Goal: Task Accomplishment & Management: Use online tool/utility

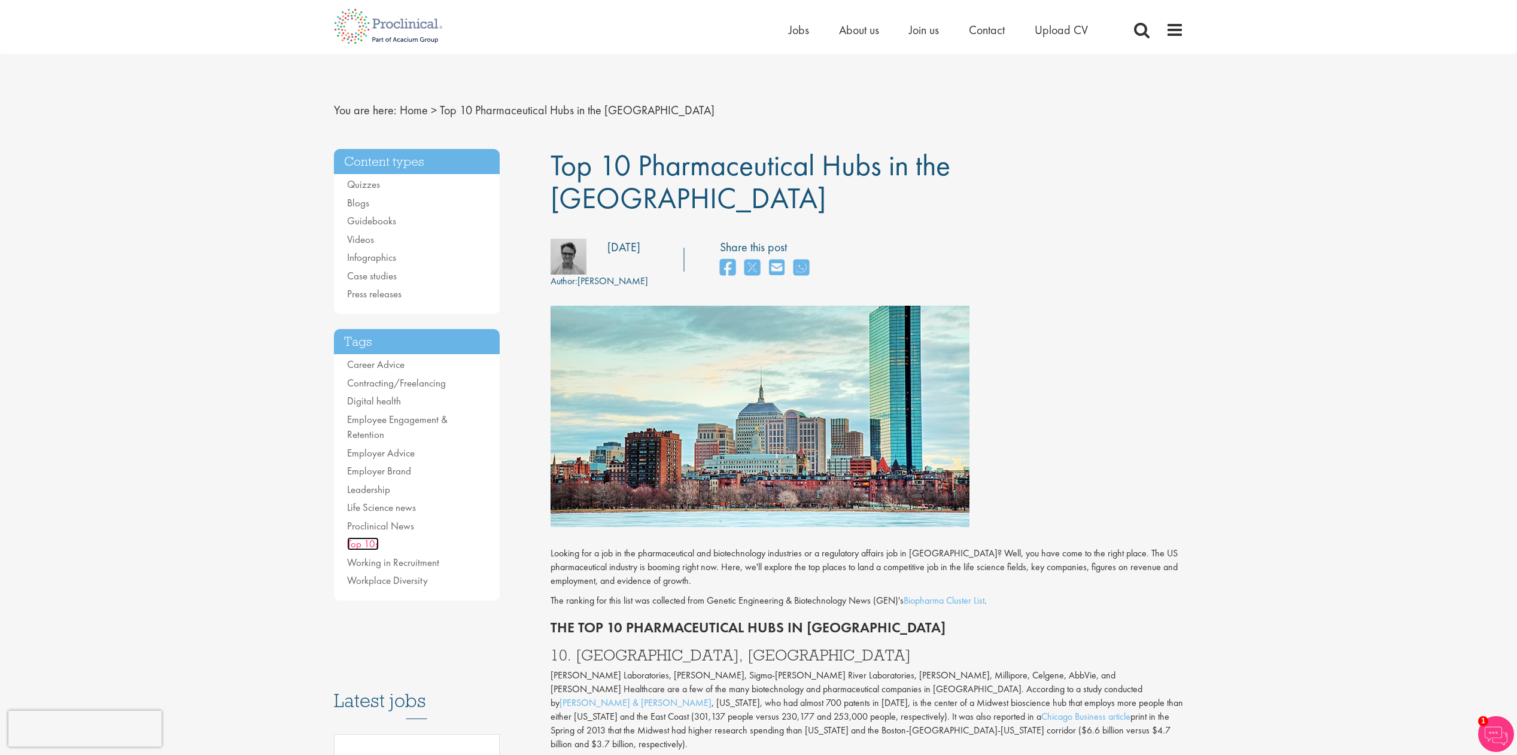
click at [372, 537] on link "Top 10s" at bounding box center [363, 543] width 32 height 13
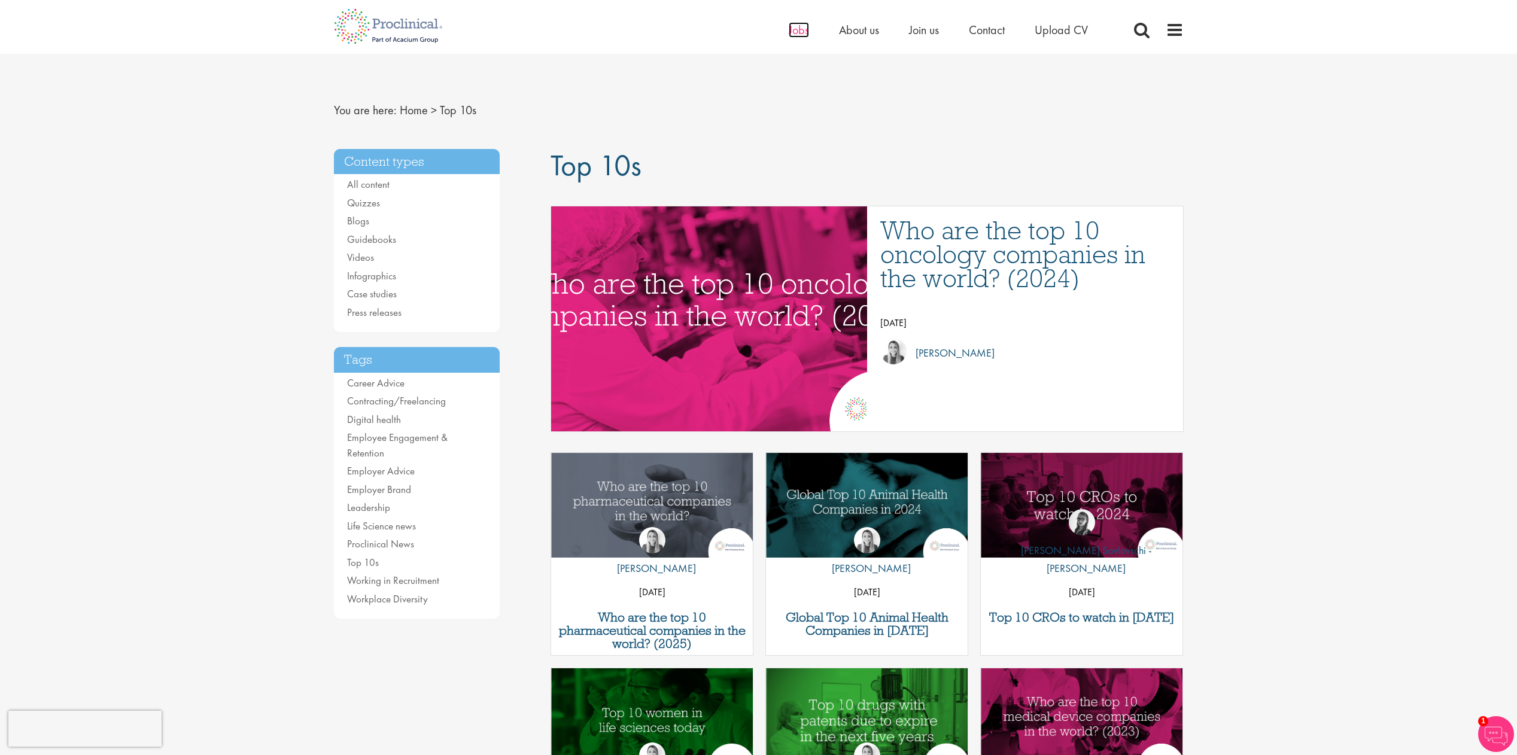
click at [803, 34] on span "Jobs" at bounding box center [799, 30] width 20 height 16
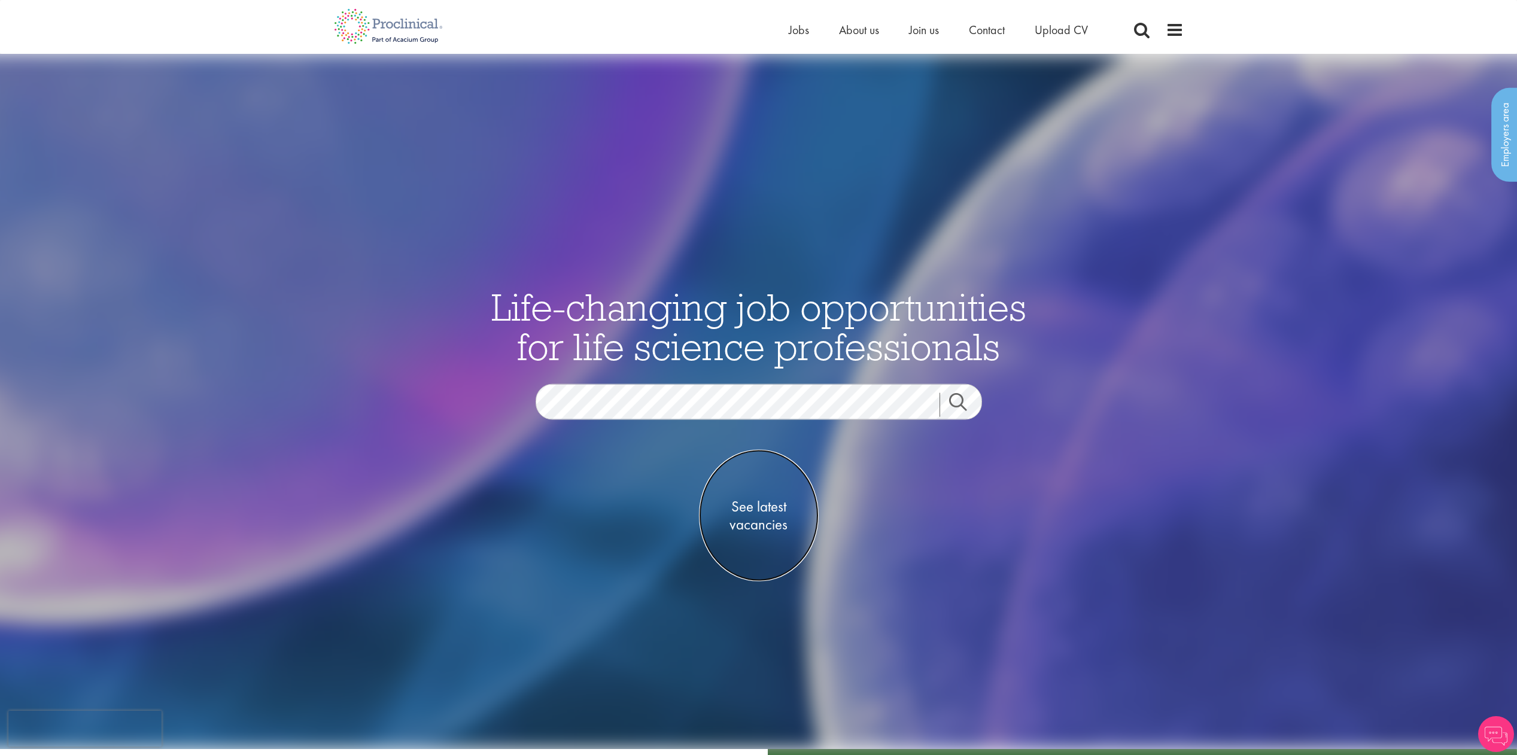
click at [749, 516] on span "See latest vacancies" at bounding box center [759, 516] width 120 height 36
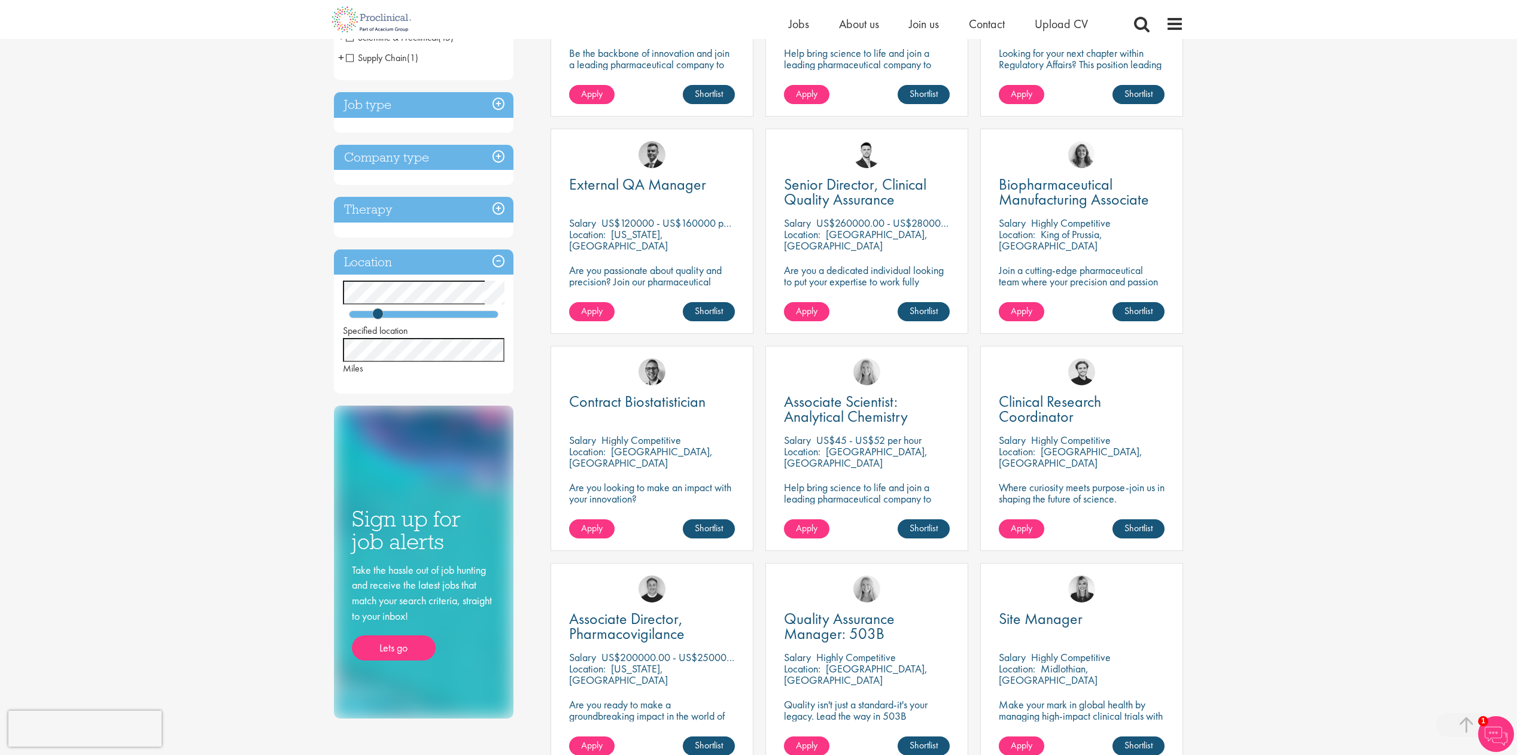
scroll to position [539, 0]
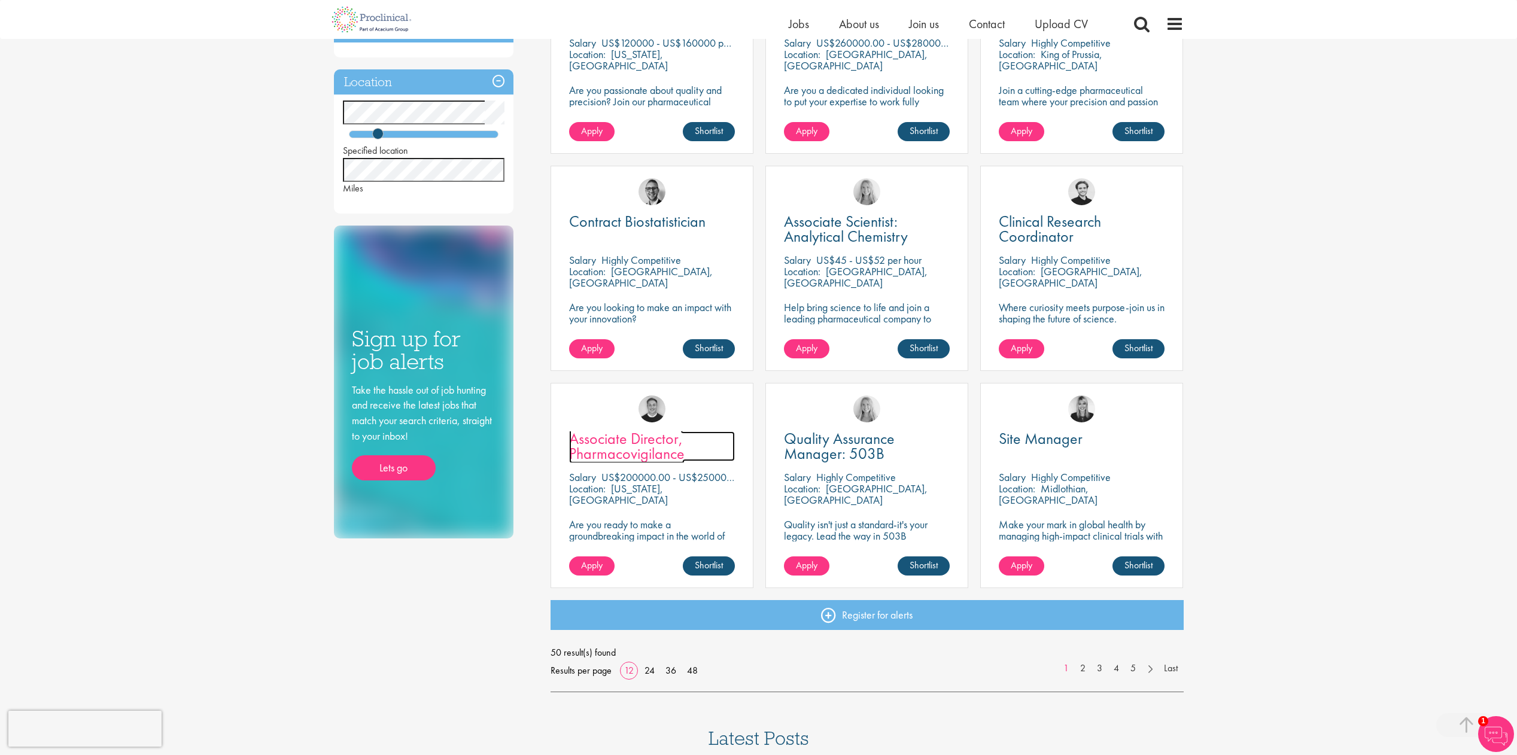
click at [613, 440] on span "Associate Director, Pharmacovigilance" at bounding box center [627, 446] width 116 height 35
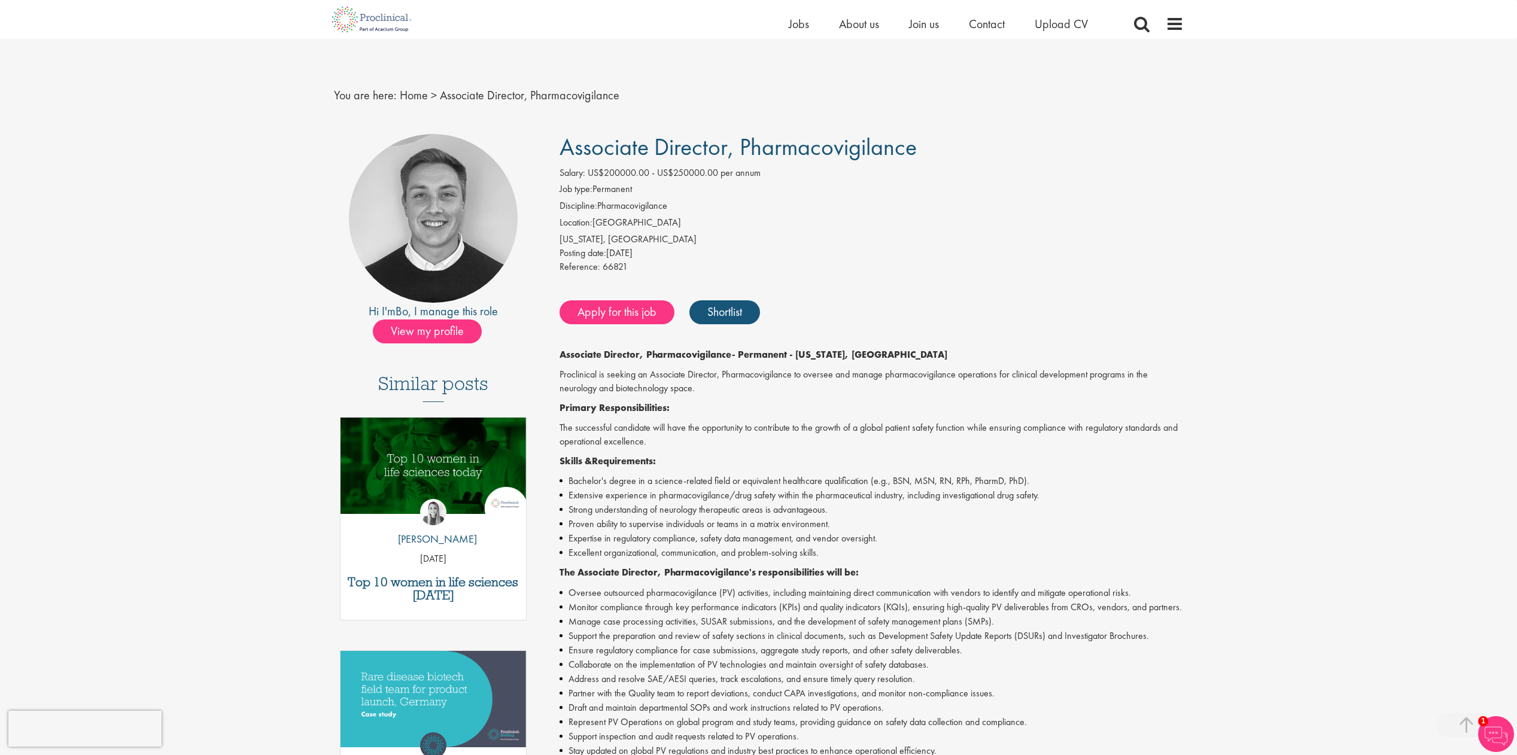
scroll to position [298, 0]
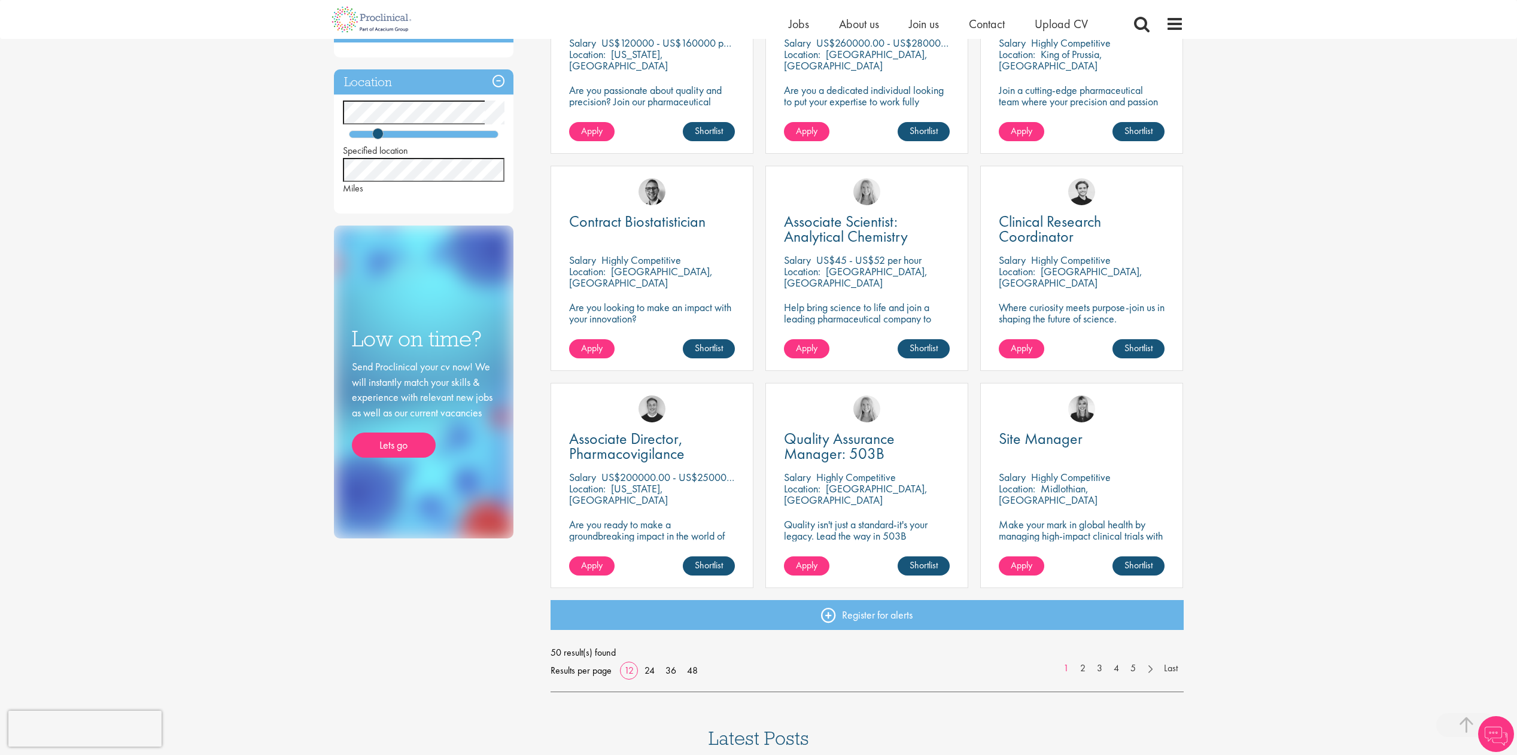
scroll to position [539, 0]
click at [1084, 669] on link "2" at bounding box center [1082, 669] width 17 height 14
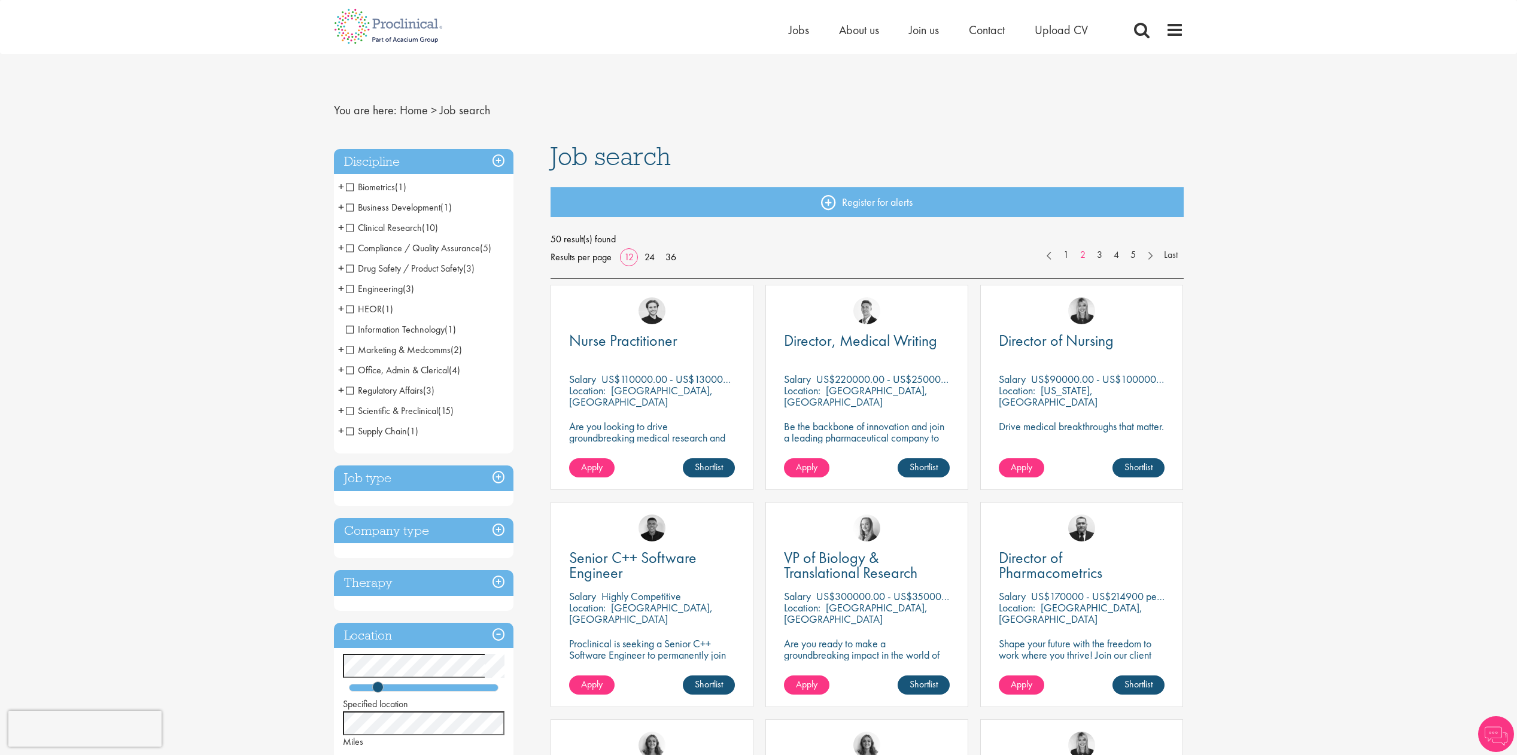
click at [912, 345] on span "Director, Medical Writing" at bounding box center [860, 340] width 153 height 20
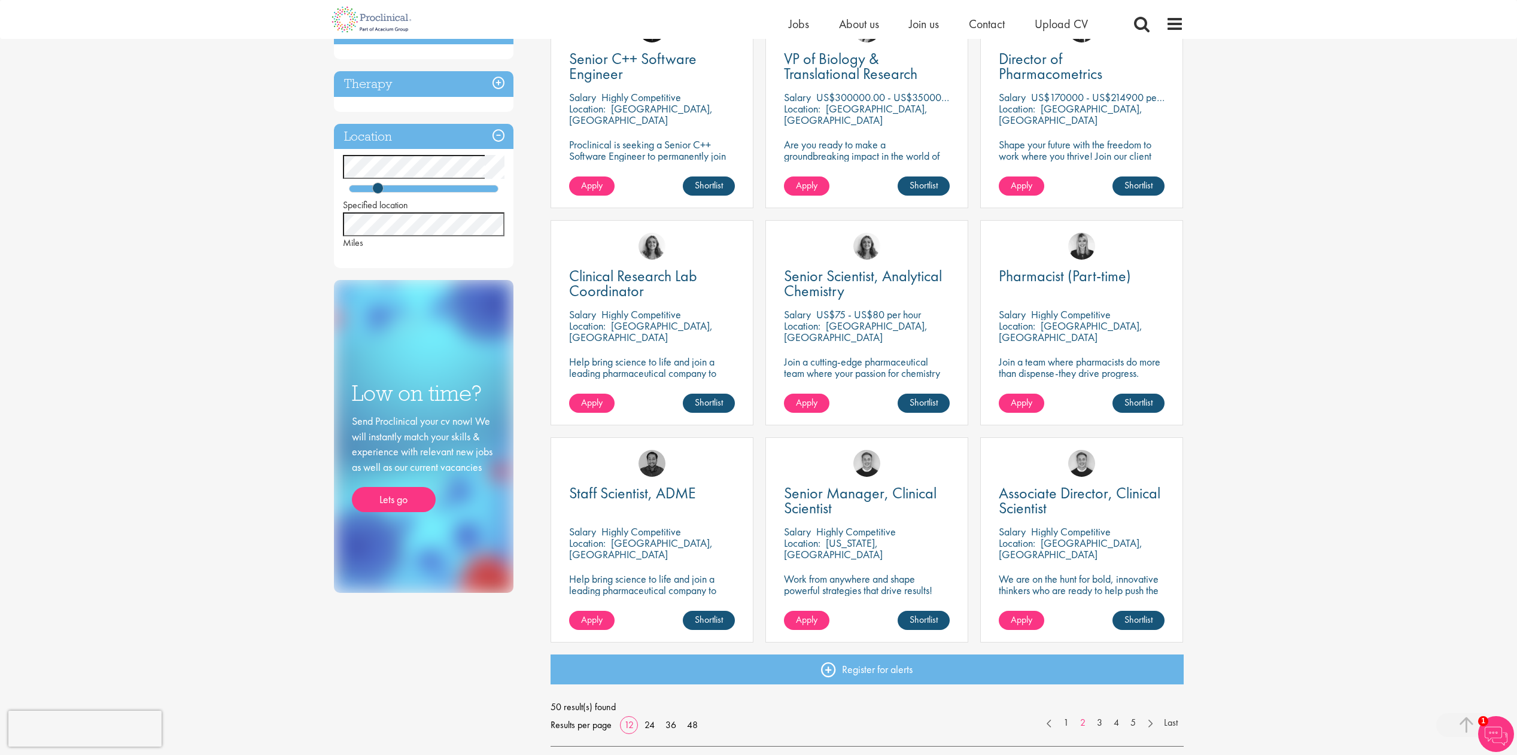
scroll to position [599, 0]
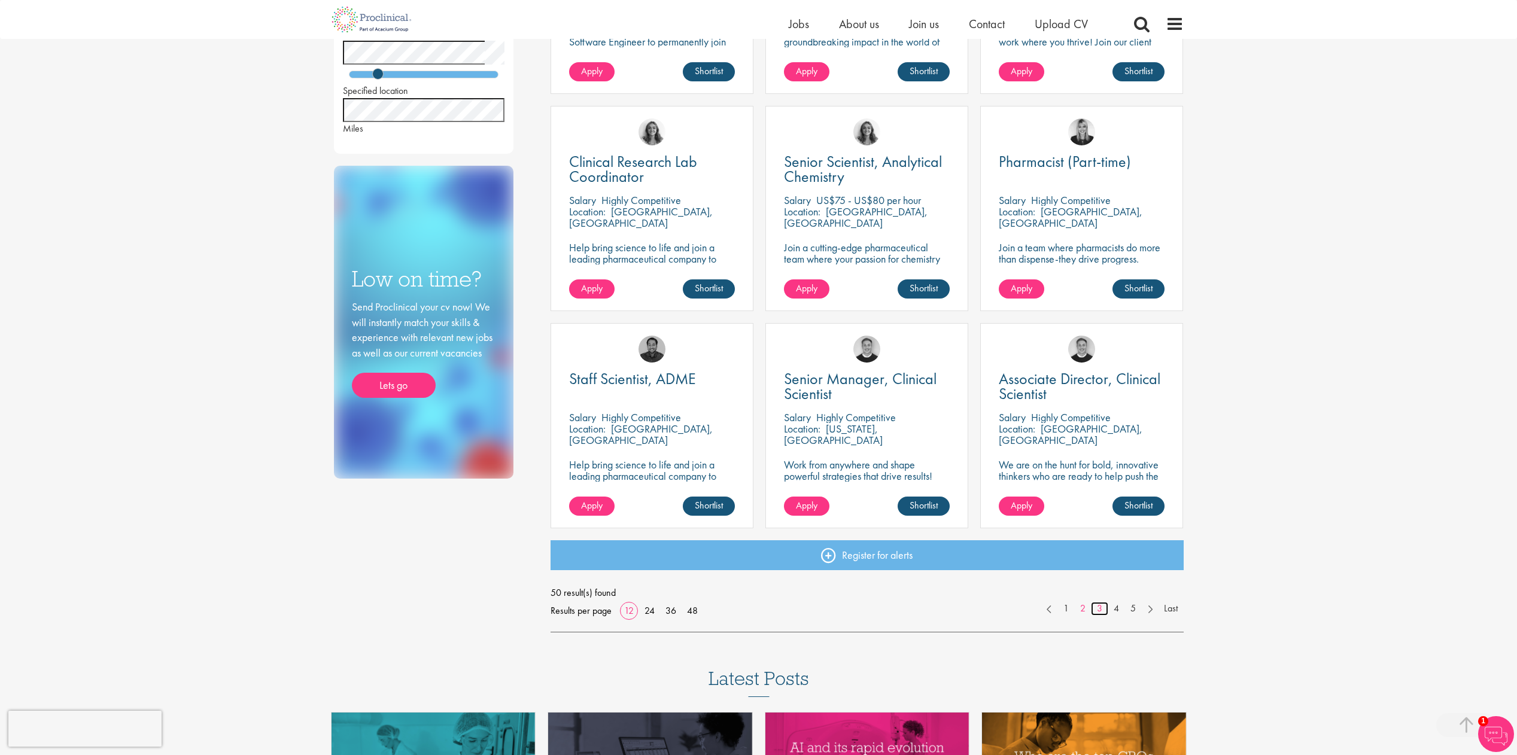
click at [1099, 611] on link "3" at bounding box center [1099, 609] width 17 height 14
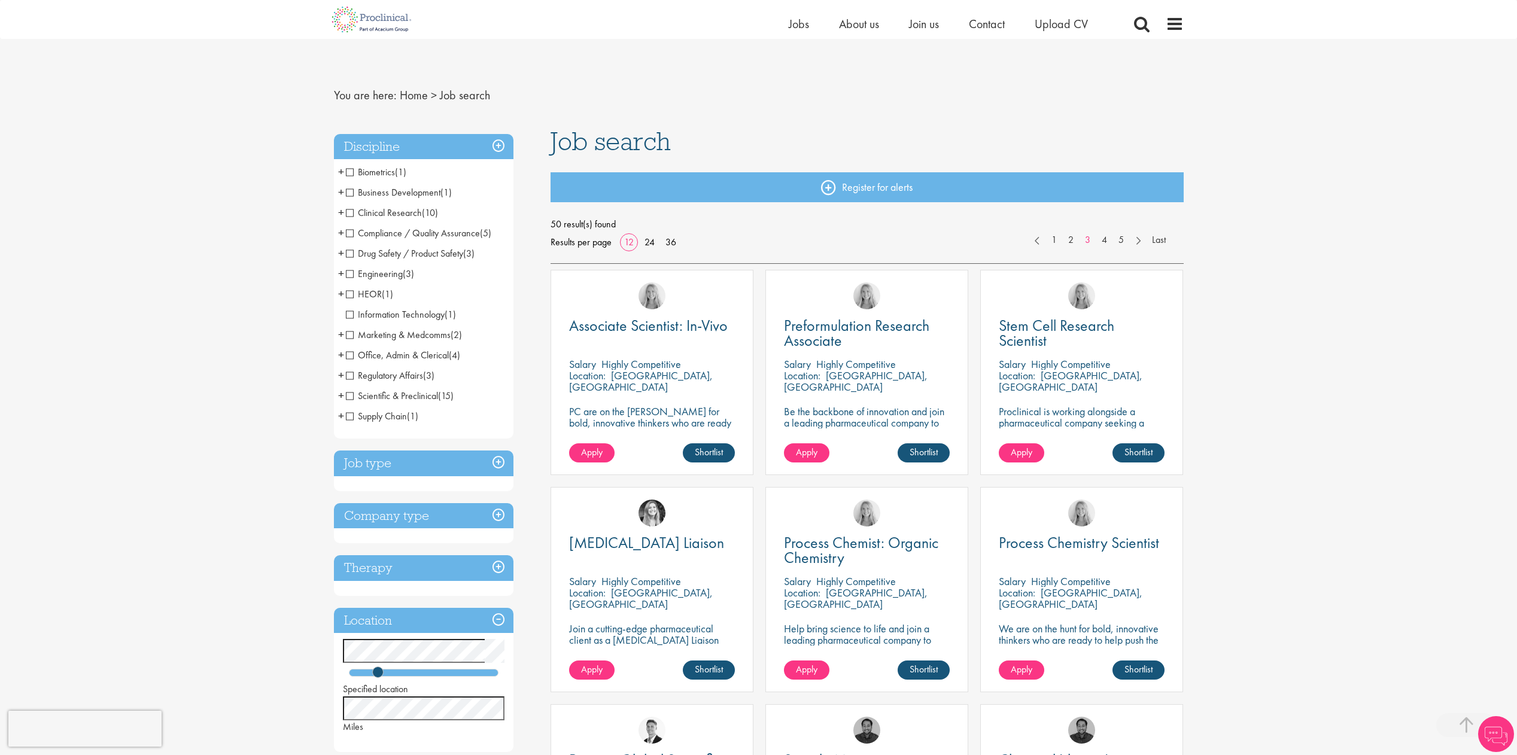
scroll to position [418, 0]
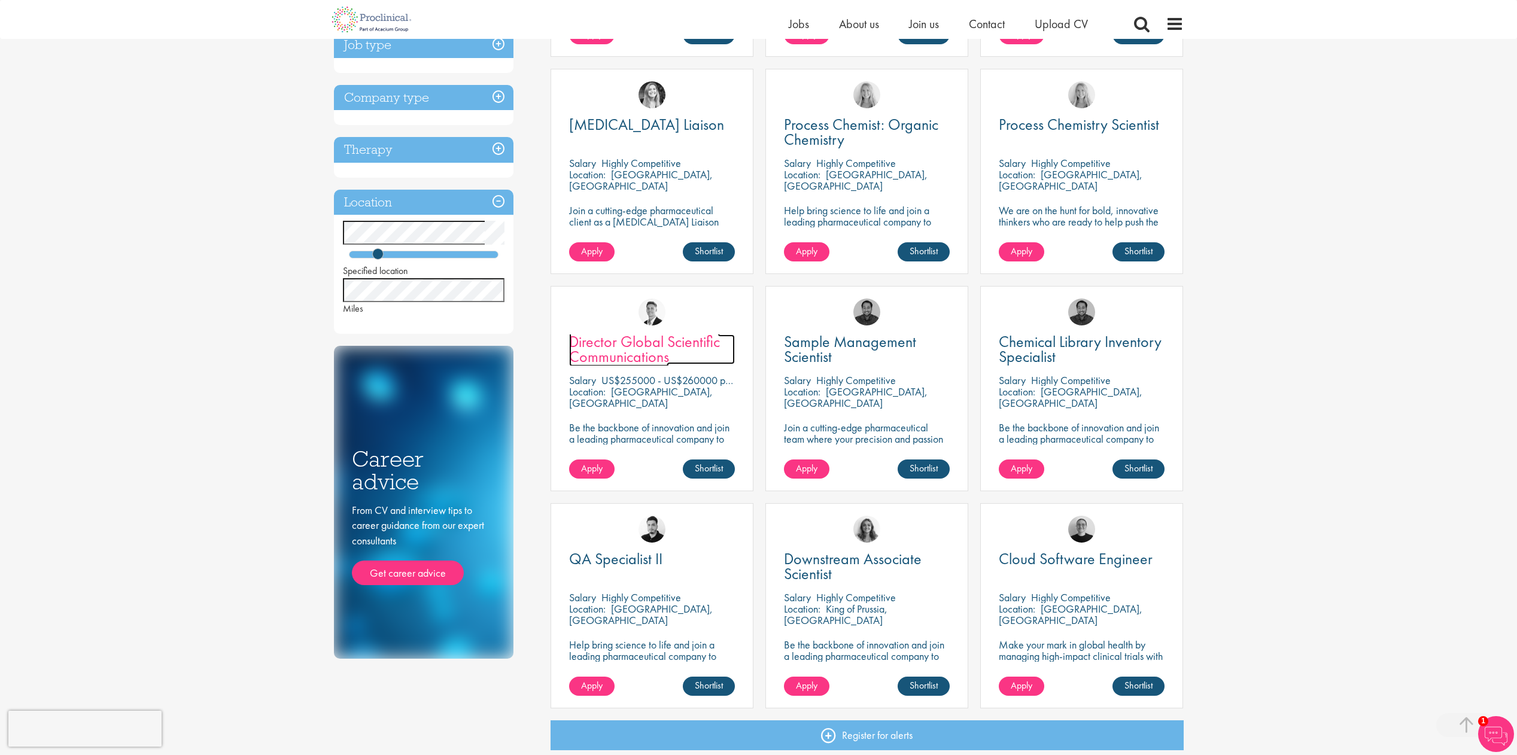
click at [621, 363] on span "Director Global Scientific Communications" at bounding box center [644, 349] width 151 height 35
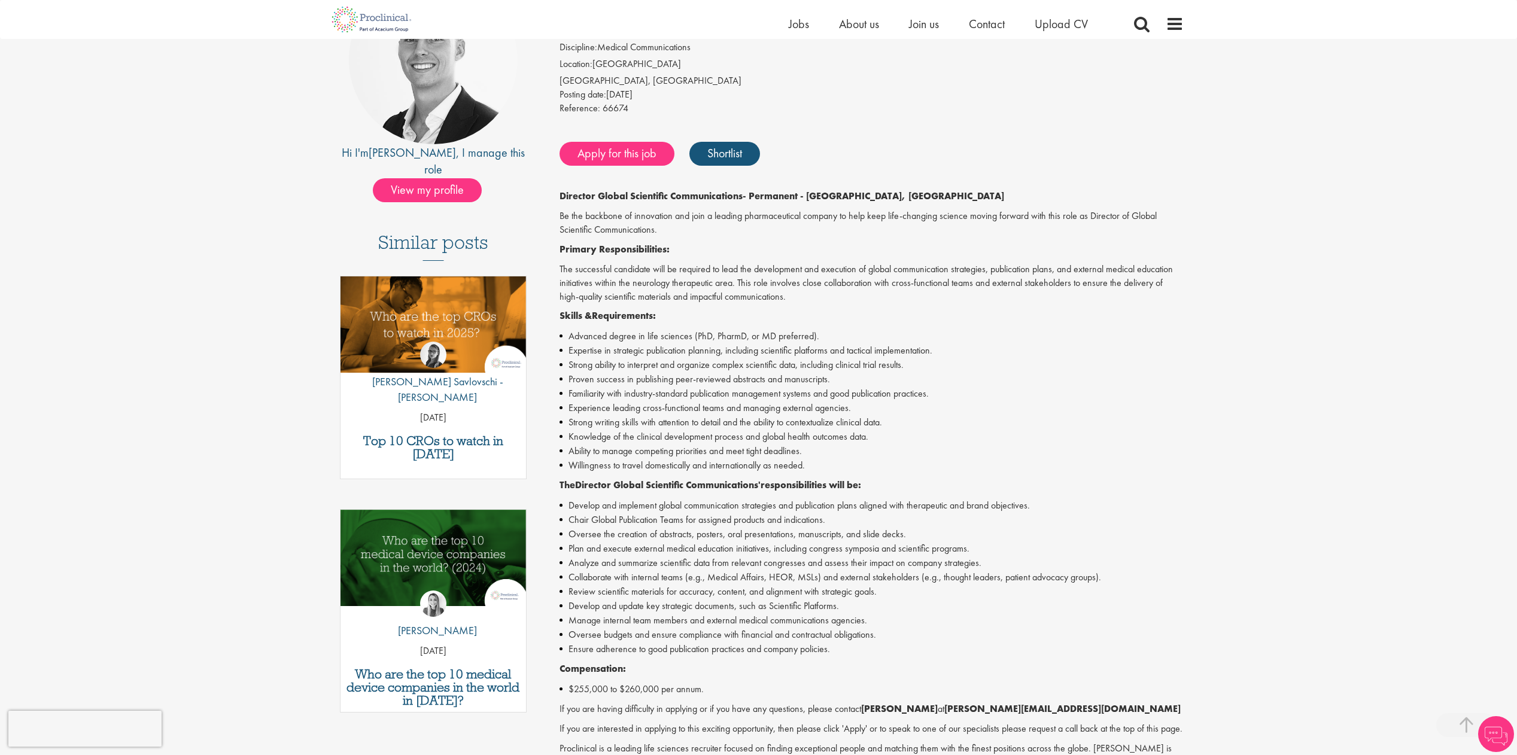
scroll to position [239, 0]
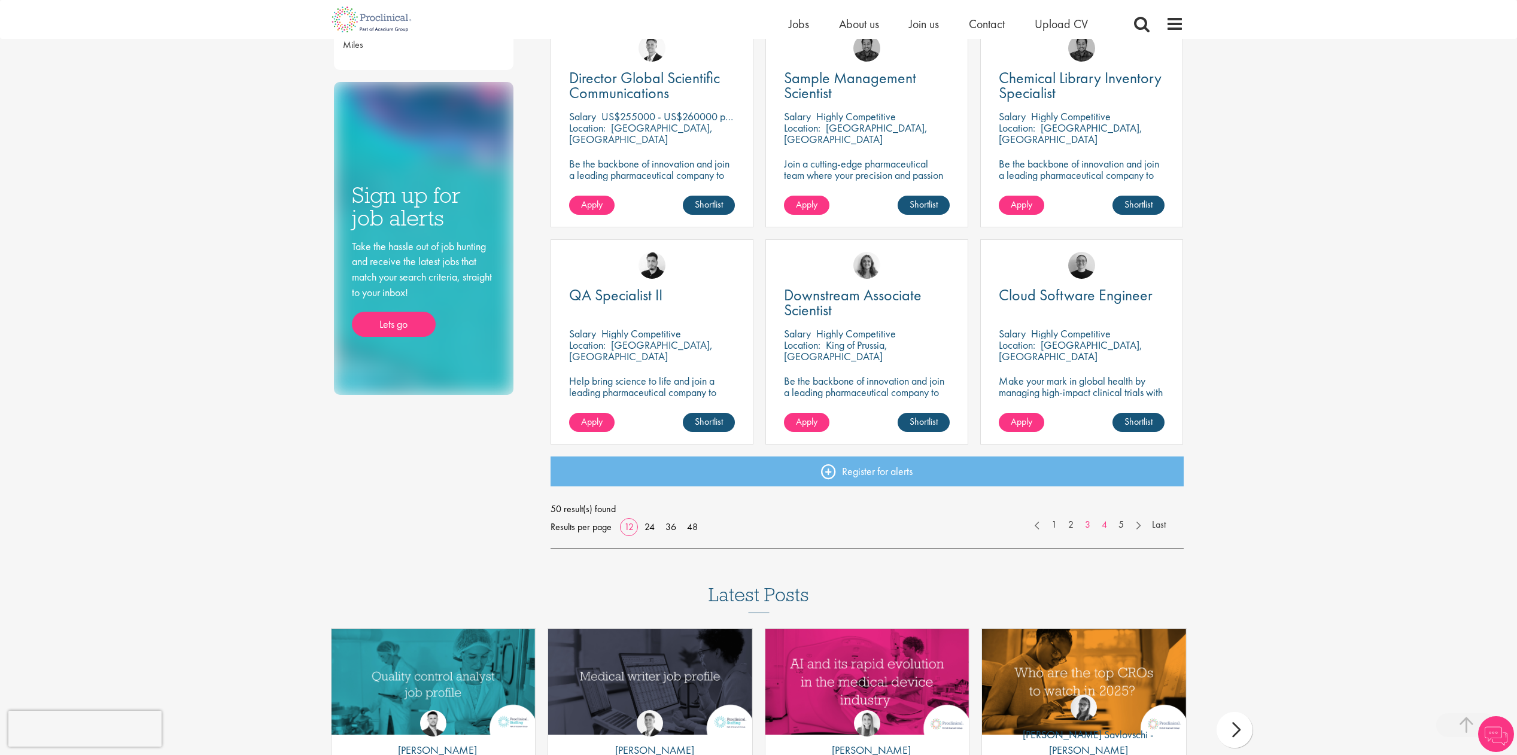
scroll to position [682, 0]
click at [1104, 524] on link "4" at bounding box center [1104, 525] width 17 height 14
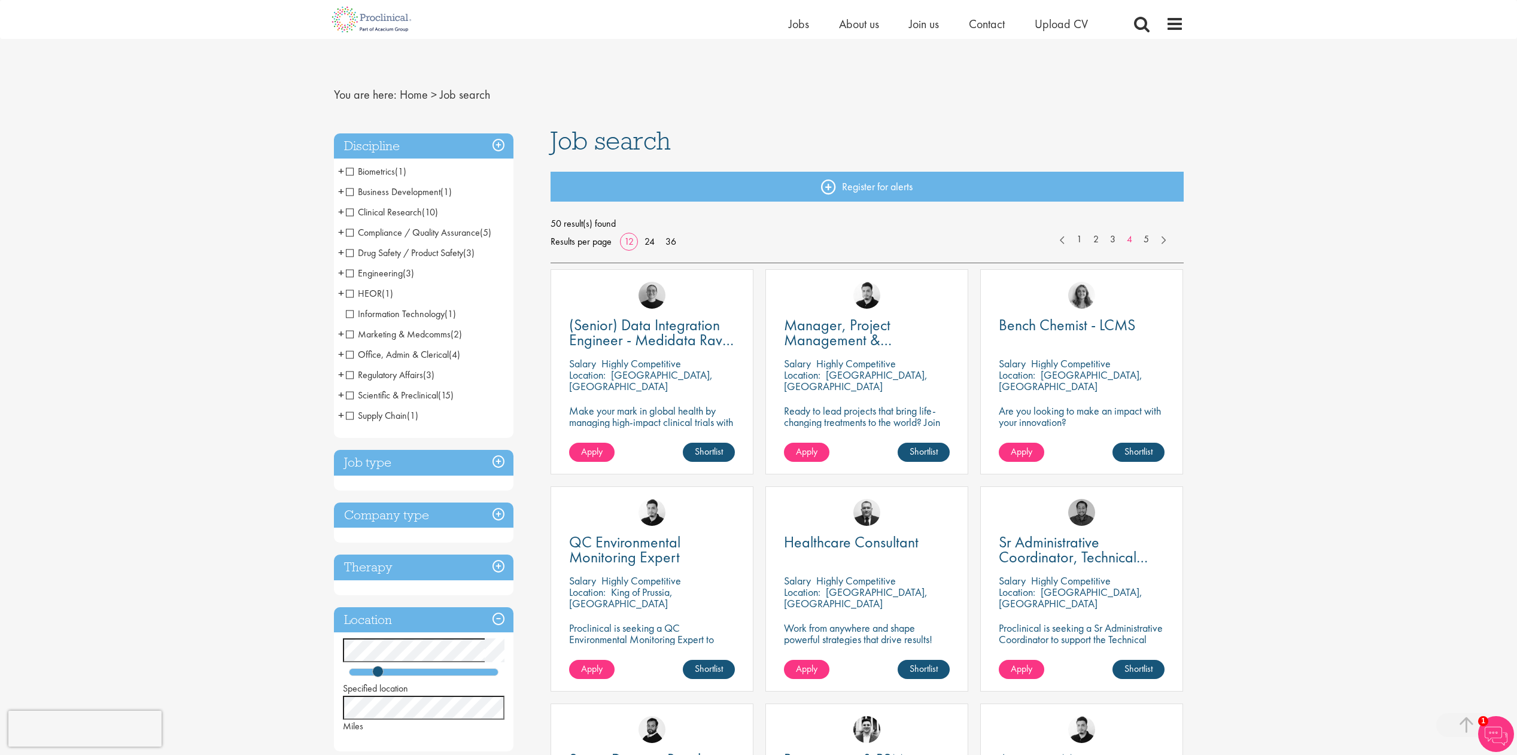
scroll to position [299, 0]
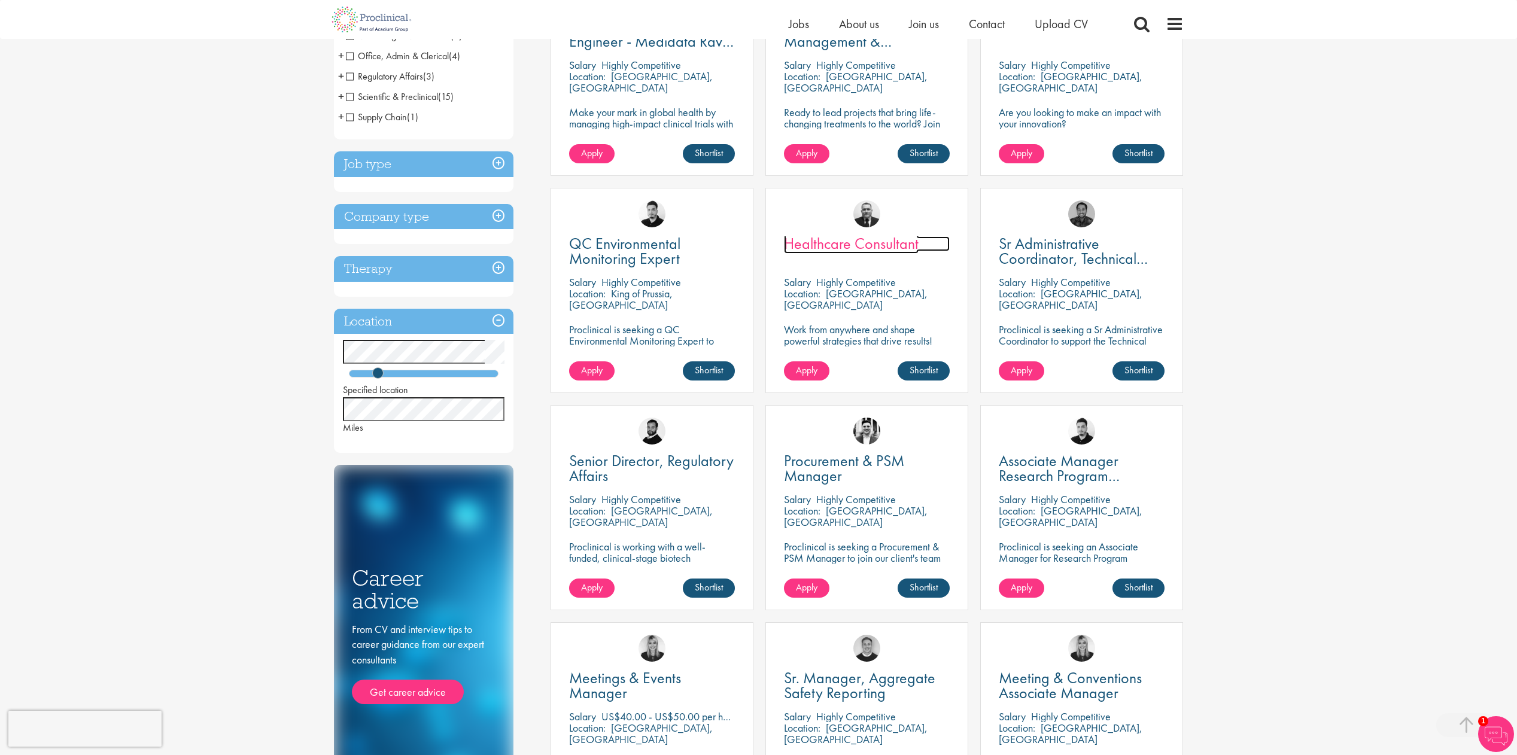
click at [833, 238] on span "Healthcare Consultant" at bounding box center [851, 243] width 135 height 20
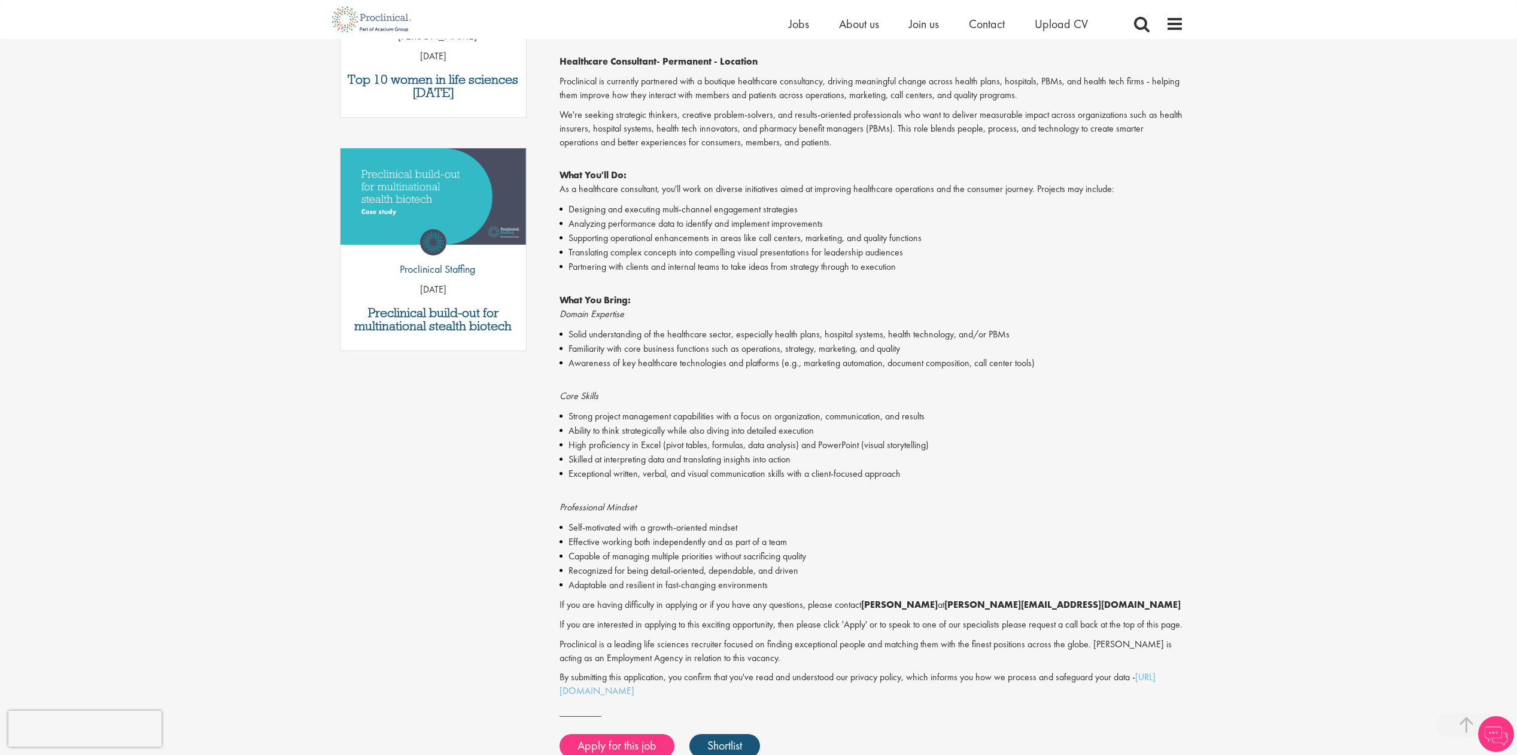
scroll to position [299, 0]
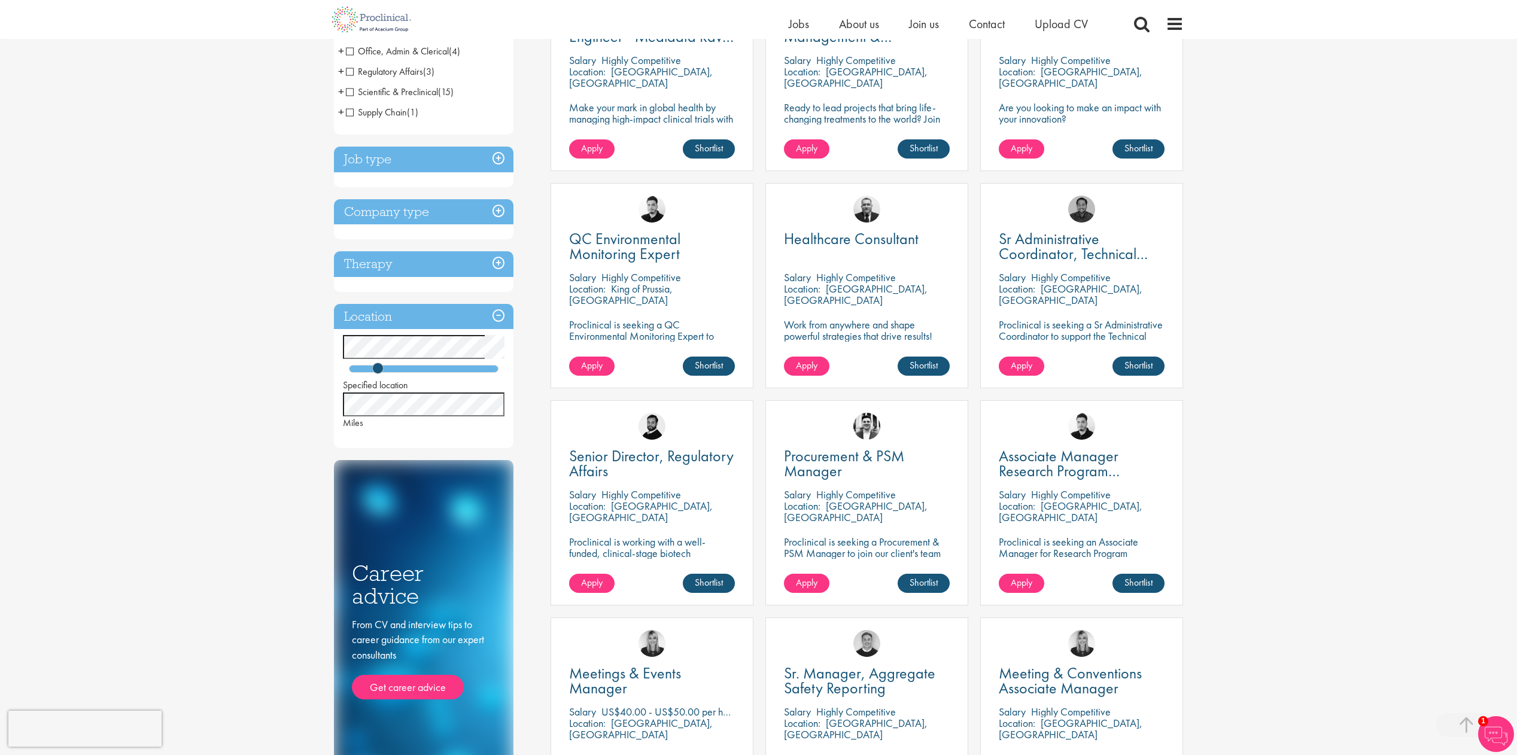
scroll to position [663, 0]
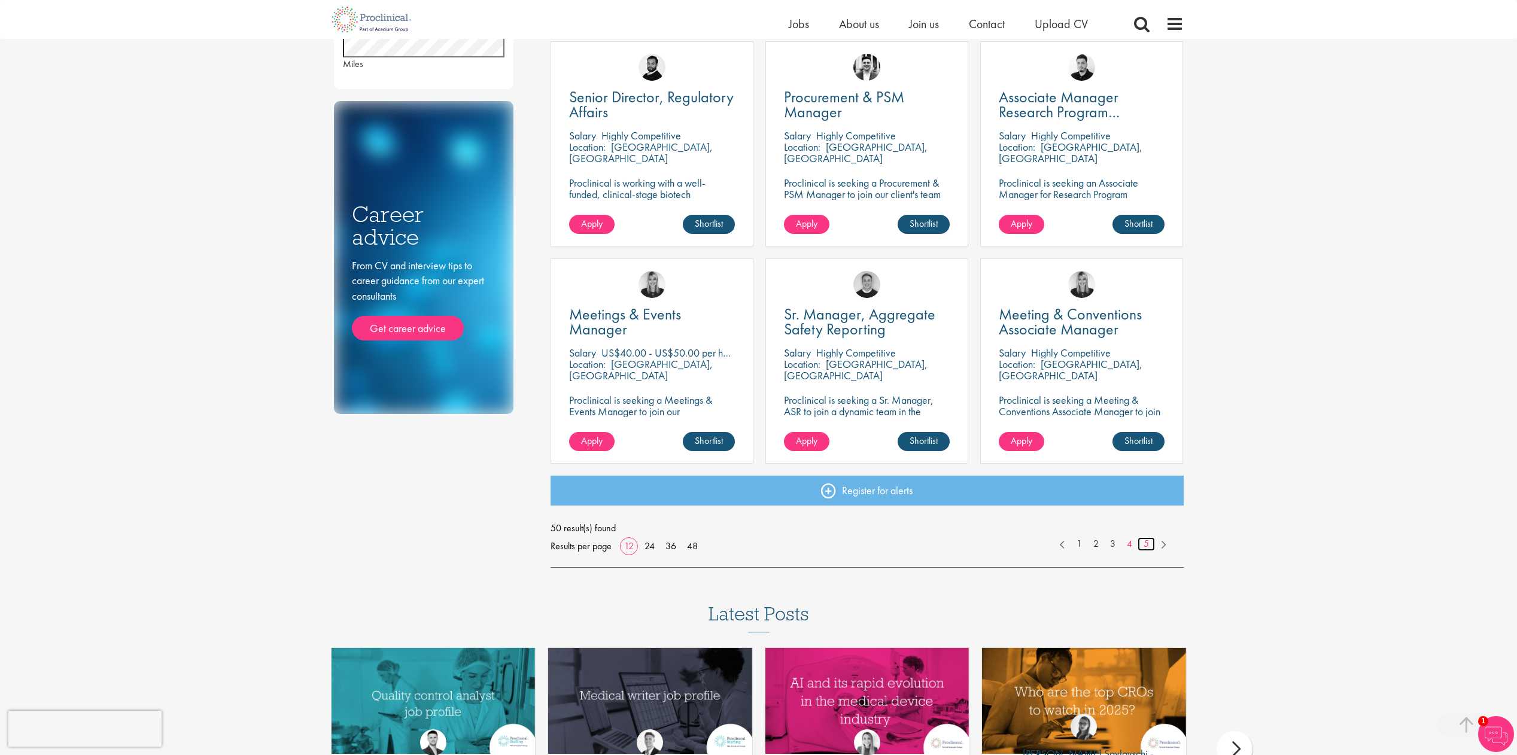
click at [1141, 541] on link "5" at bounding box center [1146, 544] width 17 height 14
